Goal: Transaction & Acquisition: Purchase product/service

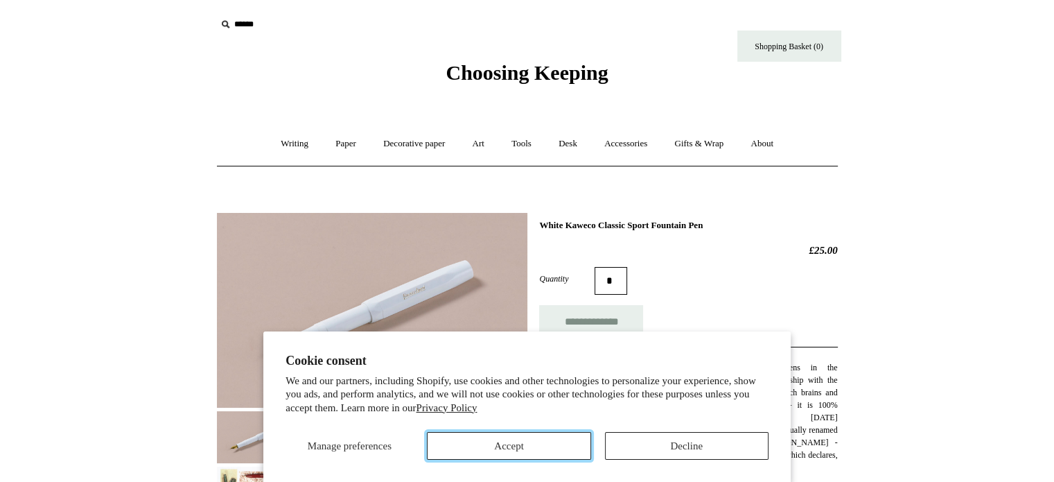
click at [461, 435] on button "Accept" at bounding box center [509, 446] width 164 height 28
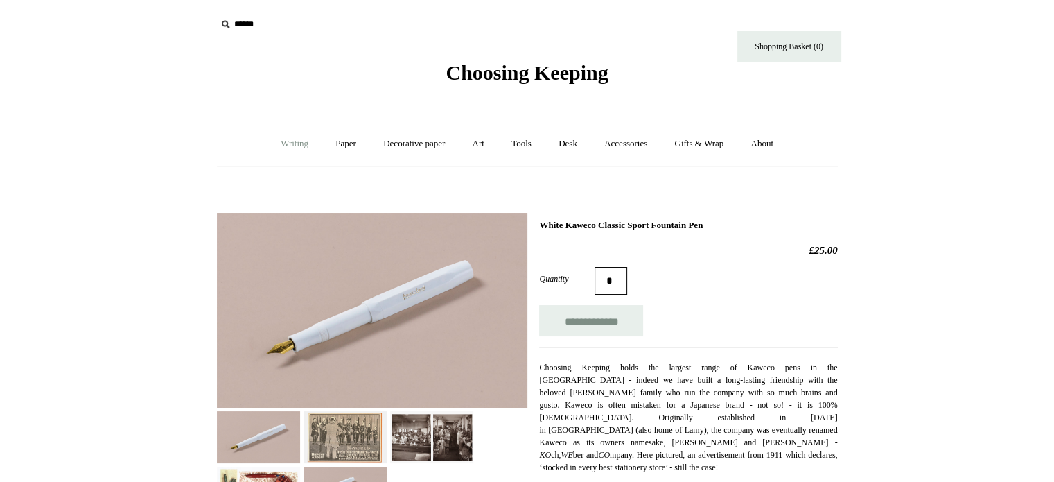
click at [297, 146] on link "Writing +" at bounding box center [294, 143] width 53 height 37
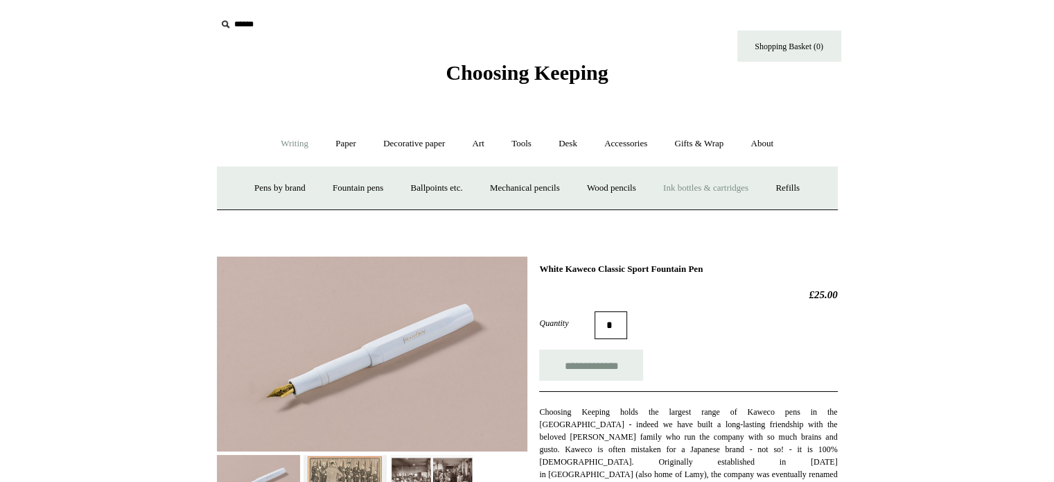
click at [732, 182] on link "Ink bottles & cartridges +" at bounding box center [706, 188] width 110 height 37
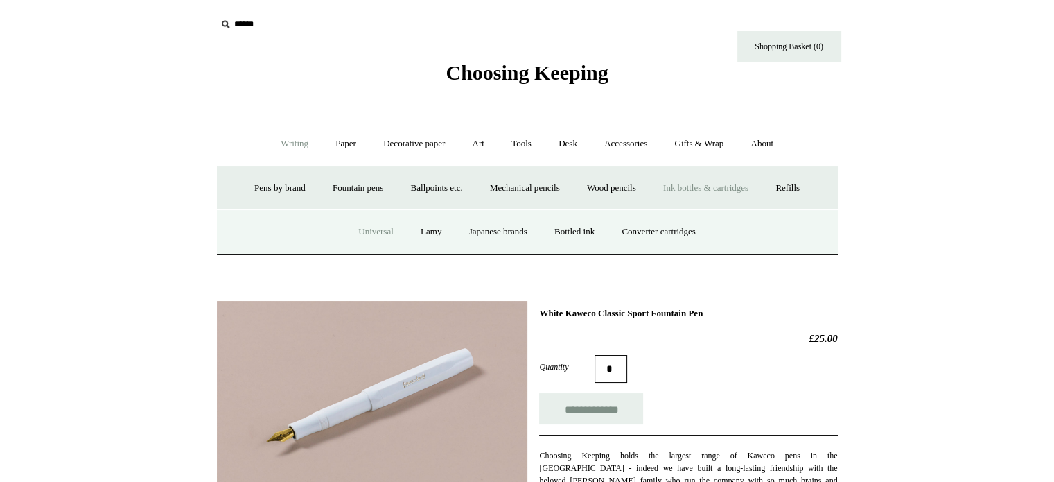
click at [378, 229] on link "Universal" at bounding box center [376, 232] width 60 height 37
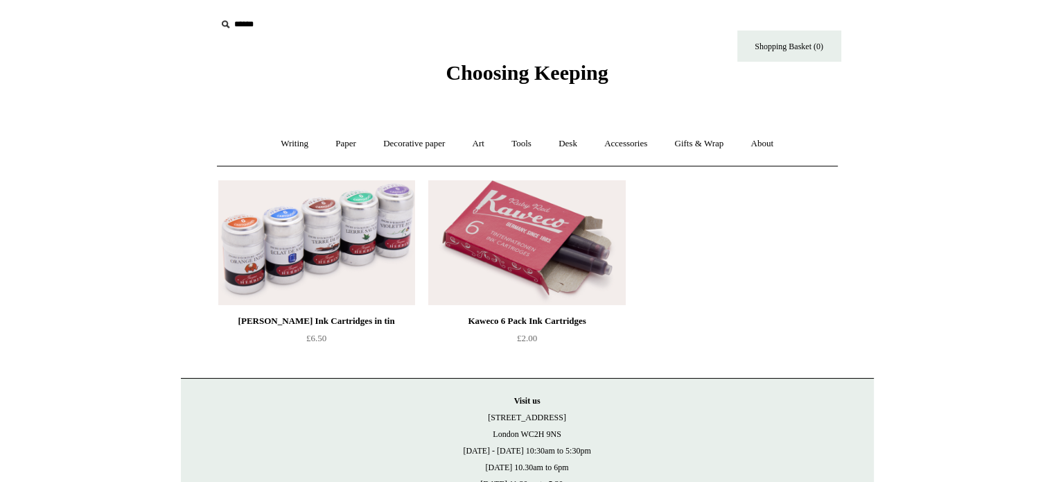
click at [514, 238] on img at bounding box center [526, 242] width 197 height 125
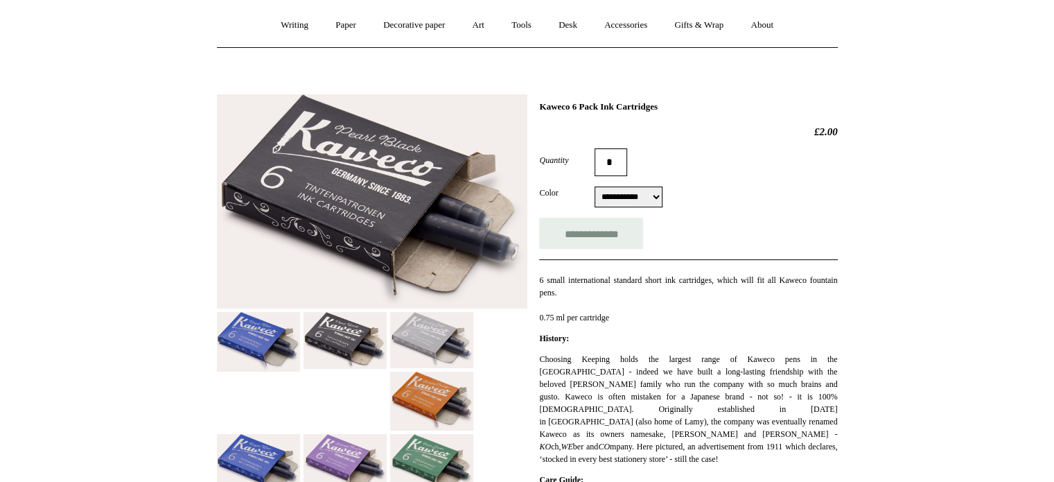
scroll to position [118, 0]
click at [446, 352] on img at bounding box center [431, 341] width 83 height 57
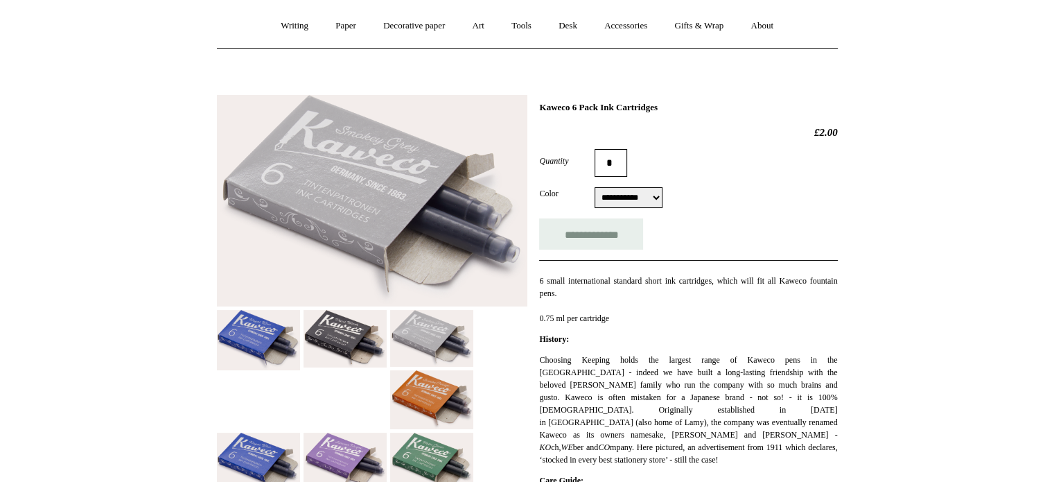
click at [434, 396] on img at bounding box center [431, 399] width 83 height 59
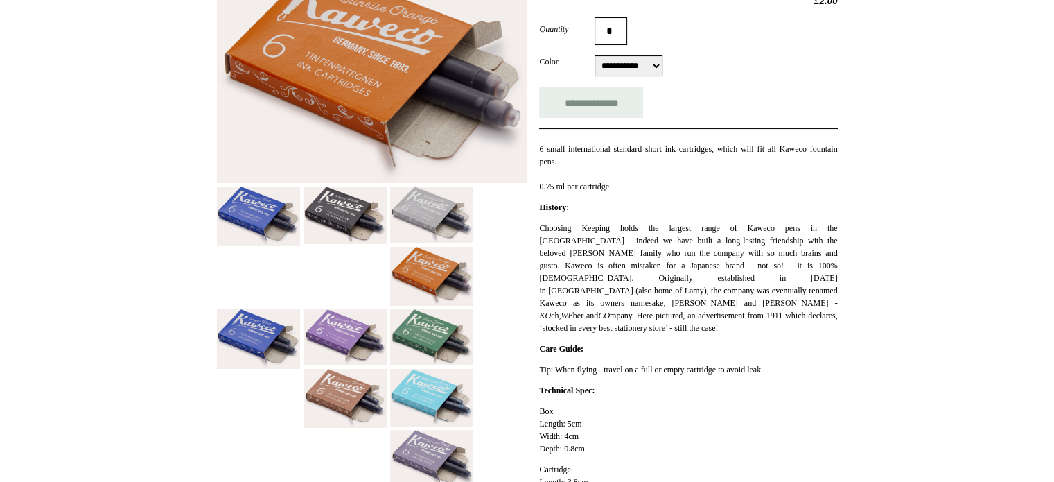
scroll to position [254, 0]
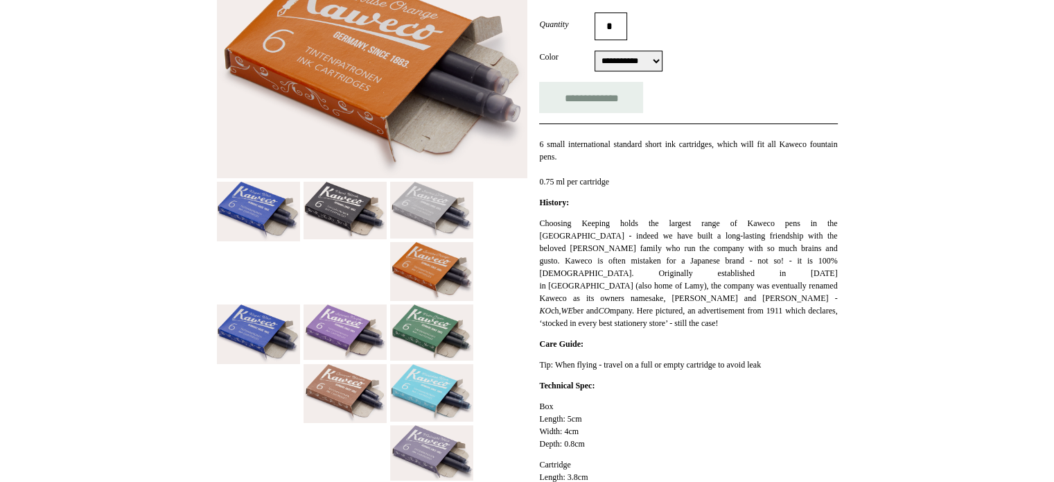
click at [437, 392] on img at bounding box center [431, 393] width 83 height 58
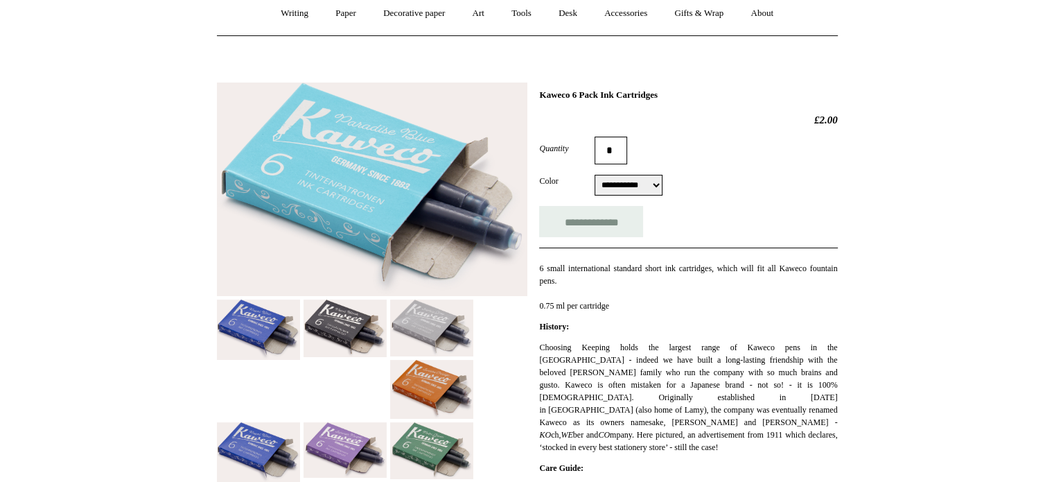
scroll to position [0, 0]
